Goal: Task Accomplishment & Management: Use online tool/utility

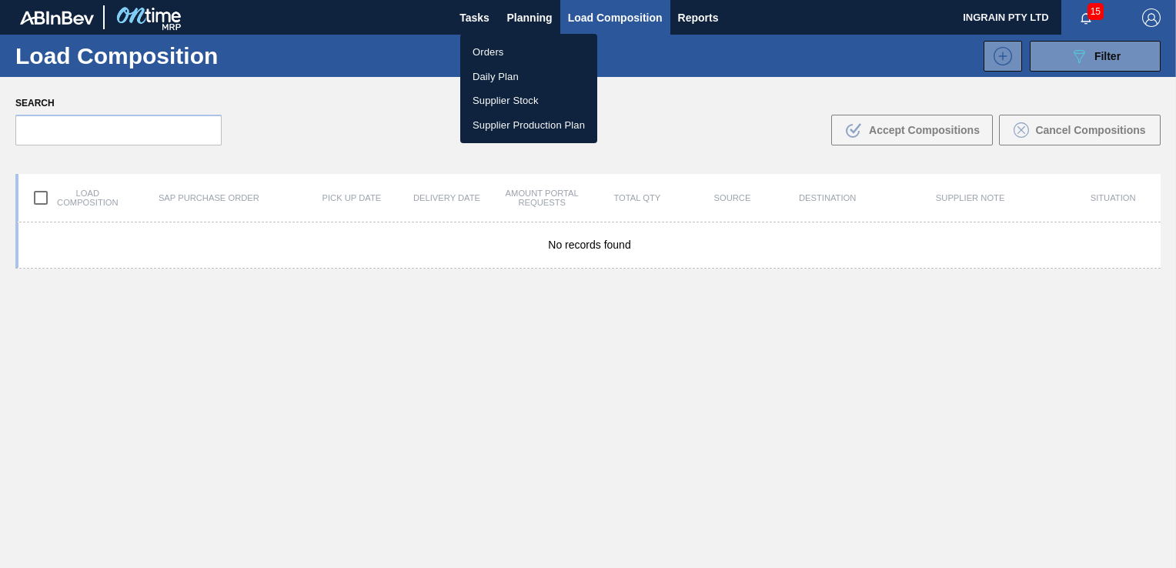
drag, startPoint x: 480, startPoint y: 51, endPoint x: 723, endPoint y: 107, distance: 249.6
click at [480, 51] on li "Orders" at bounding box center [528, 52] width 137 height 25
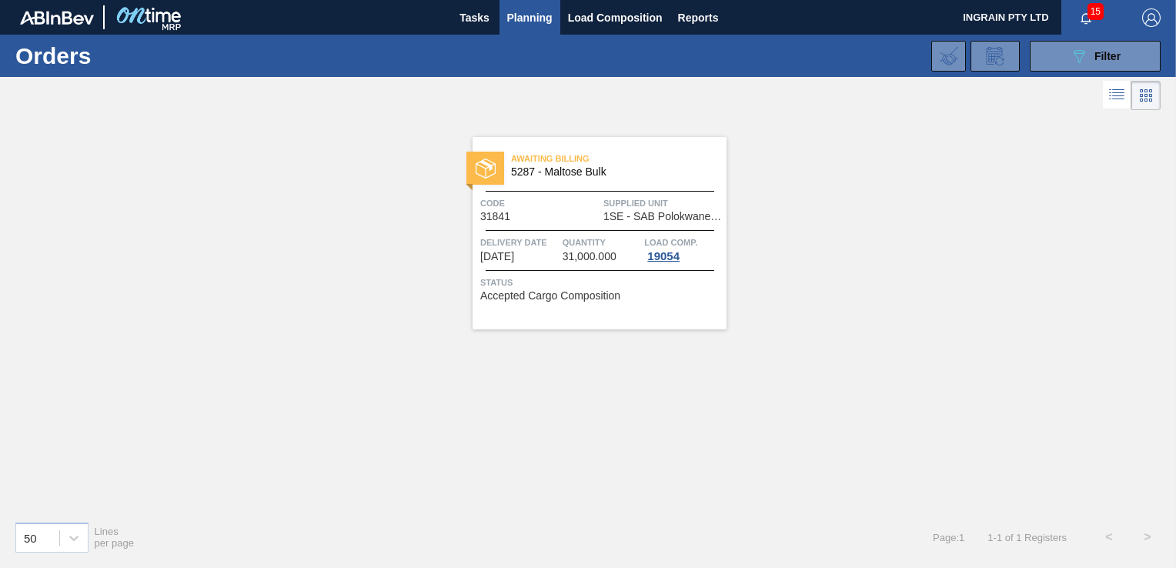
click at [1066, 61] on button "089F7B8B-B2A5-4AFE-B5C0-19BA573D28AC Filter" at bounding box center [1095, 56] width 131 height 31
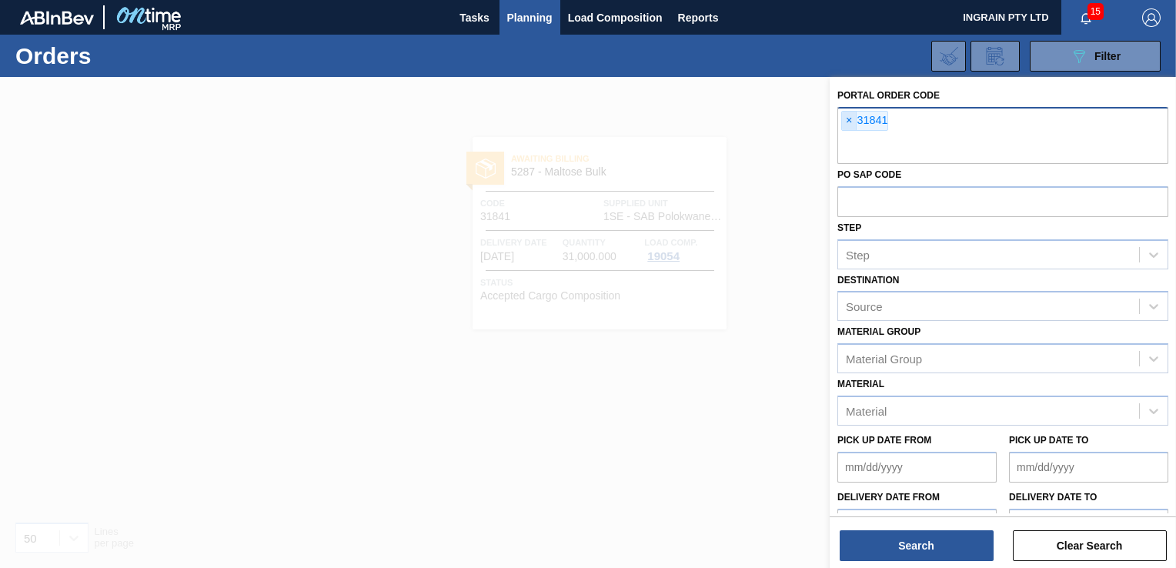
click at [847, 122] on span "×" at bounding box center [849, 121] width 15 height 18
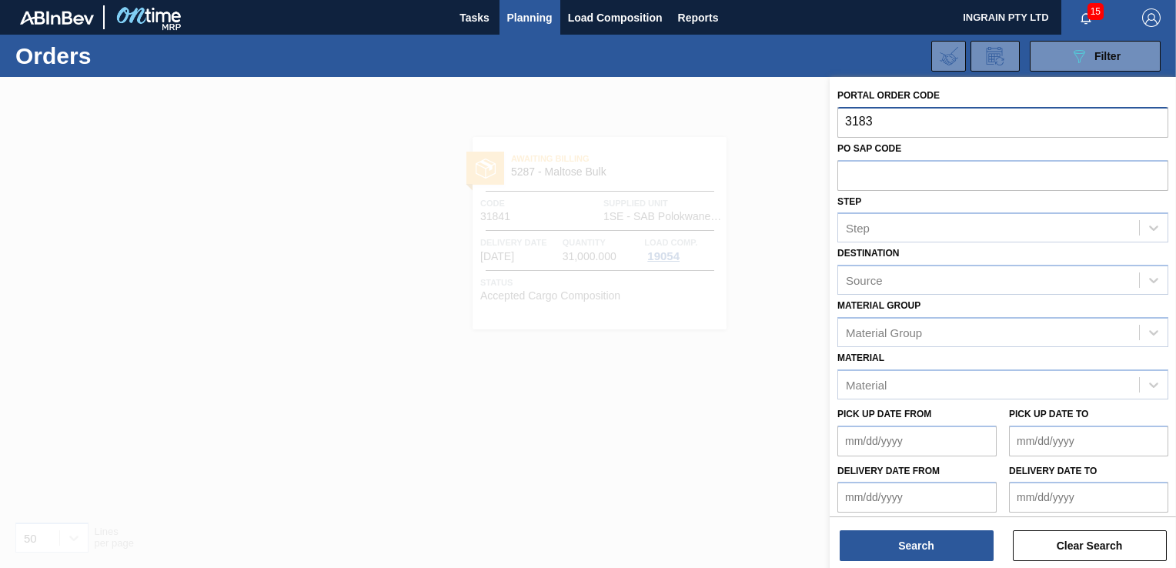
type input "31836"
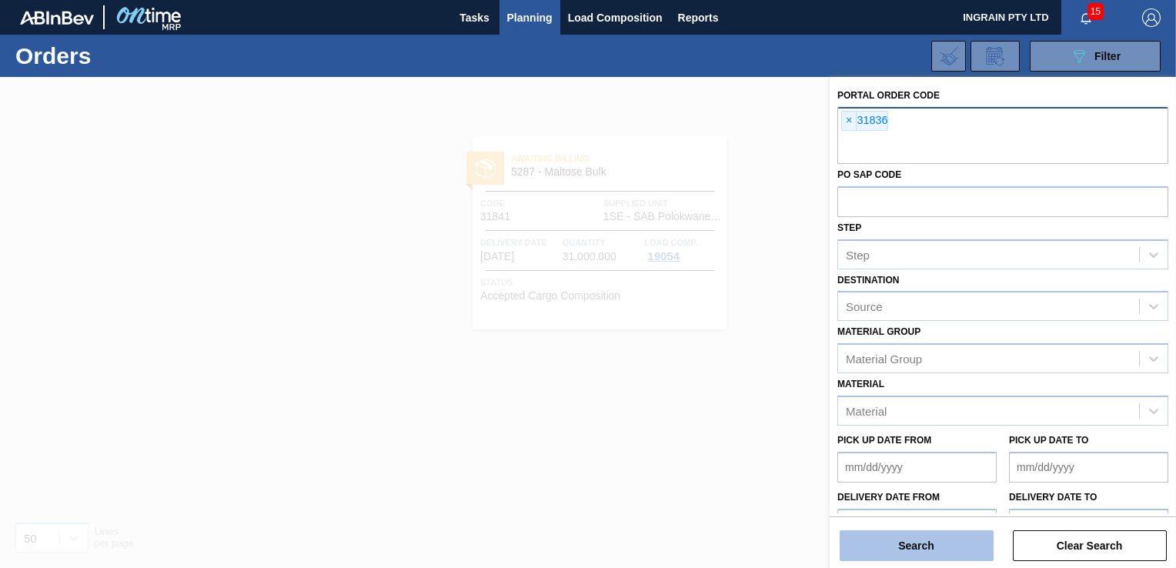
click at [910, 535] on button "Search" at bounding box center [917, 545] width 154 height 31
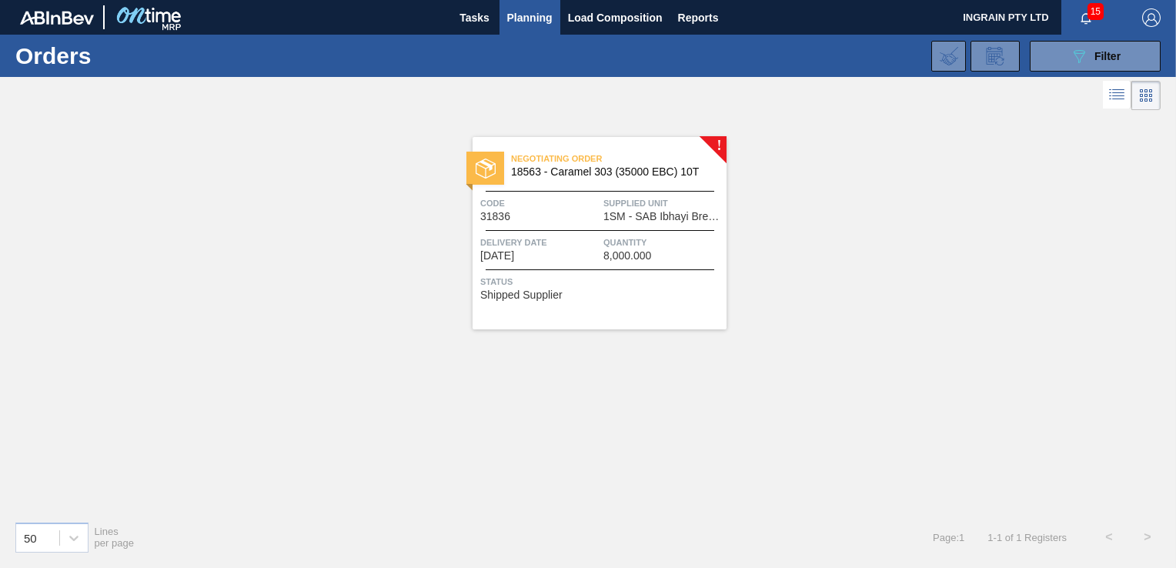
click at [659, 230] on div at bounding box center [600, 230] width 229 height 1
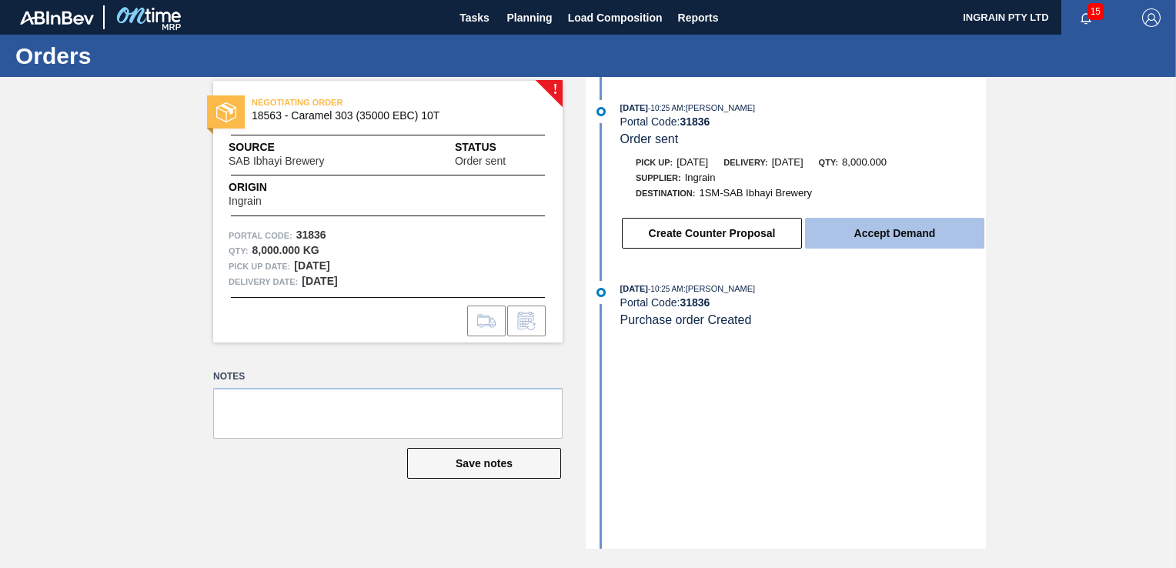
click at [924, 234] on button "Accept Demand" at bounding box center [894, 233] width 179 height 31
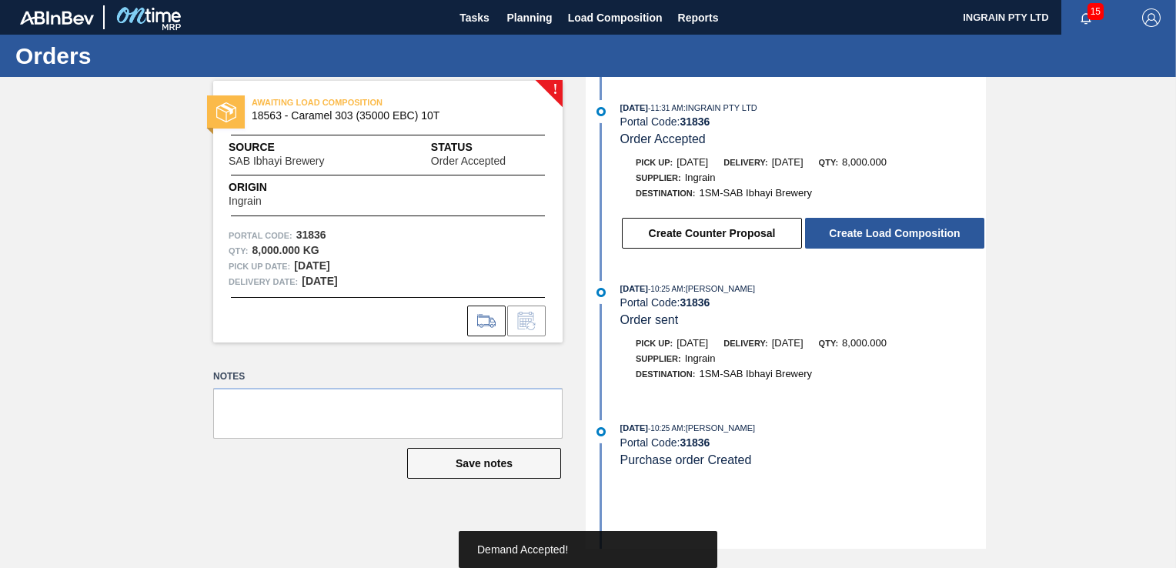
click at [922, 233] on button "Create Load Composition" at bounding box center [894, 233] width 179 height 31
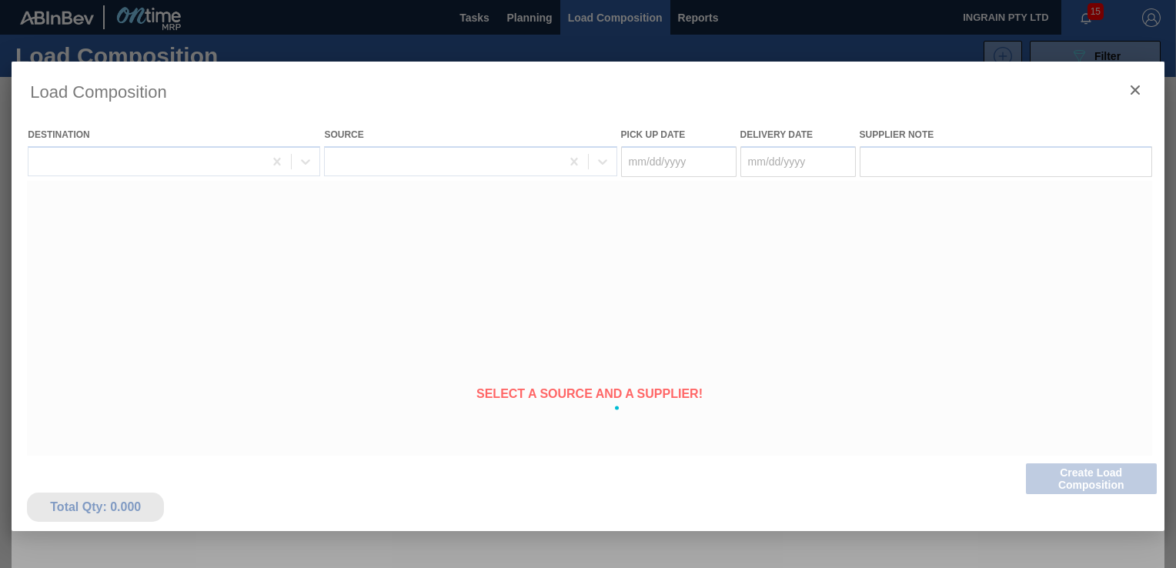
type Date "[DATE]"
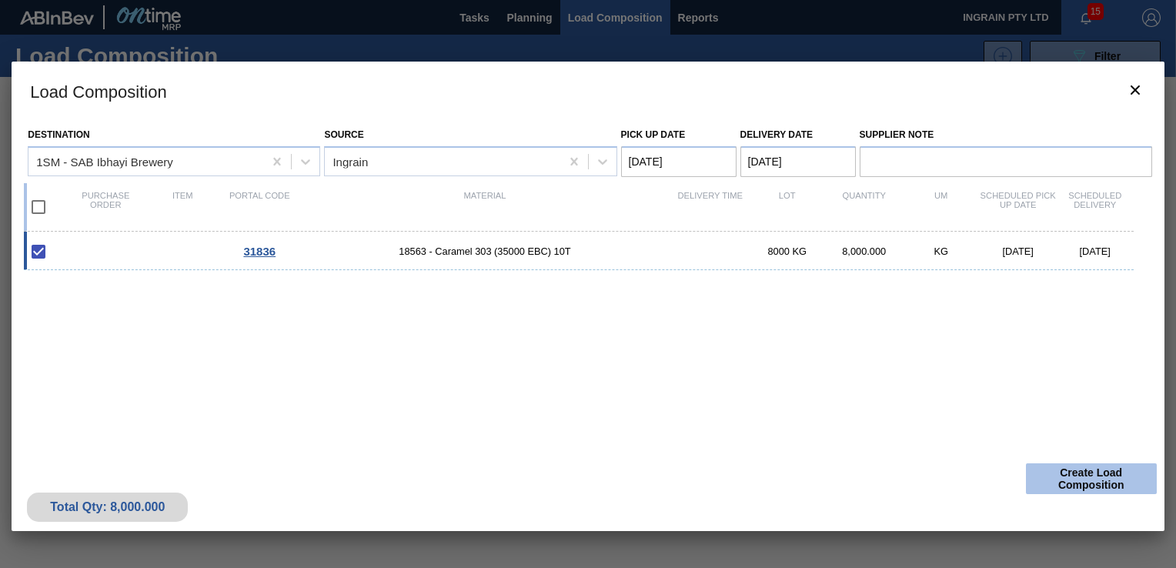
click at [1118, 473] on button "Create Load Composition" at bounding box center [1091, 478] width 131 height 31
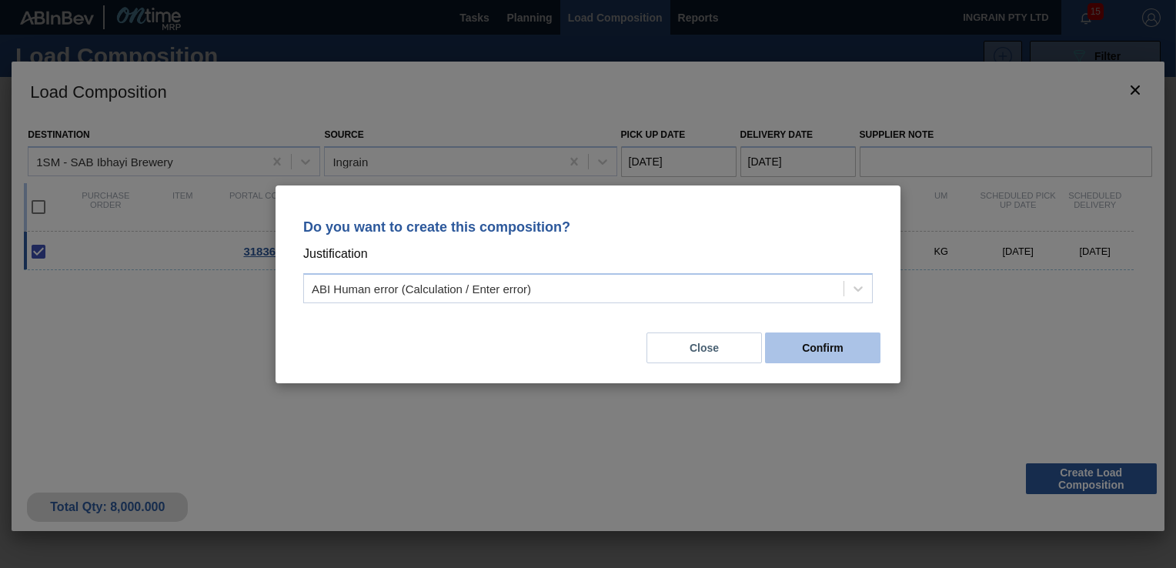
click at [821, 343] on button "Confirm" at bounding box center [822, 348] width 115 height 31
